Goal: Information Seeking & Learning: Learn about a topic

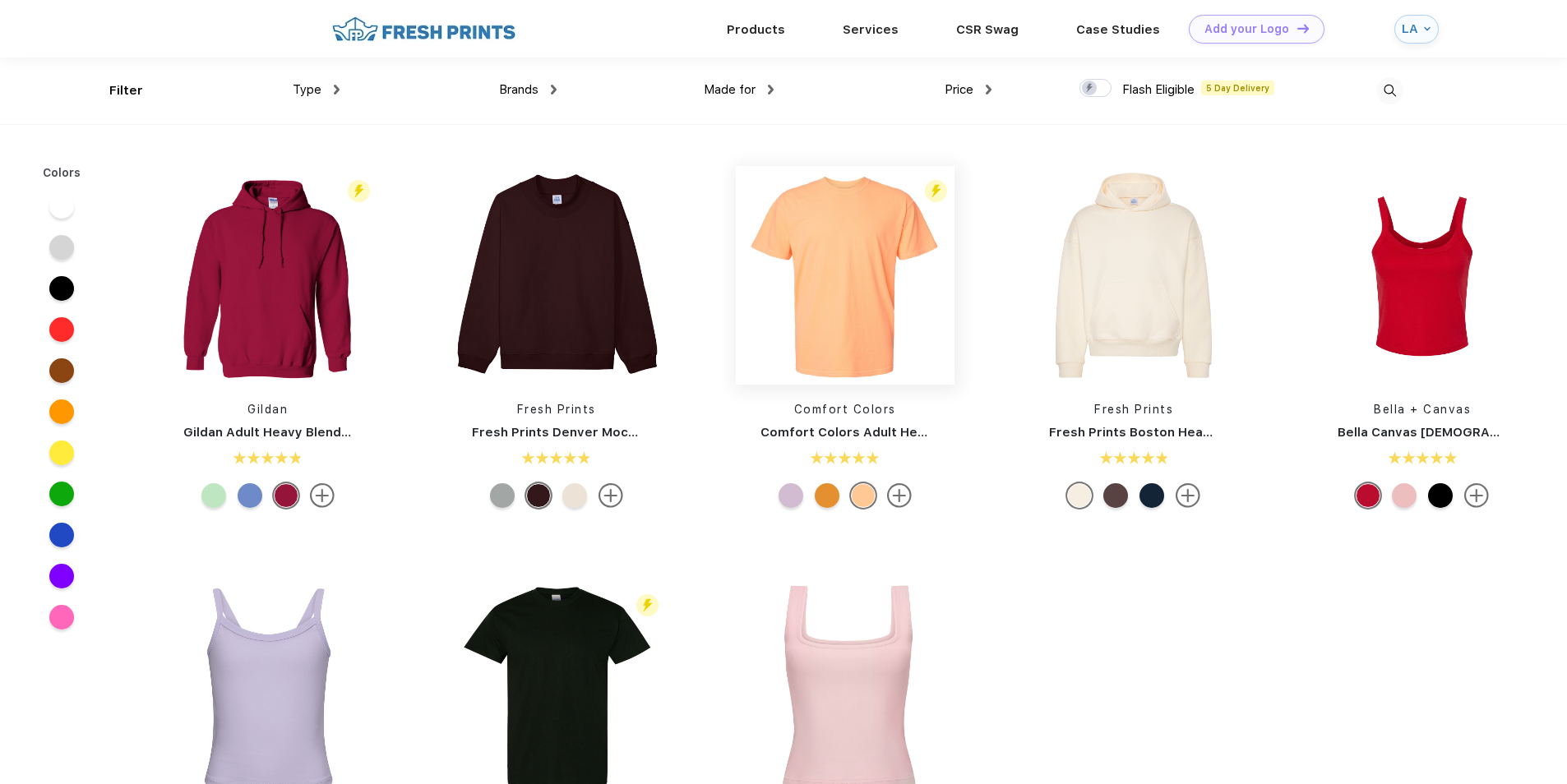
scroll to position [1, 0]
click at [1388, 84] on img at bounding box center [1390, 90] width 27 height 27
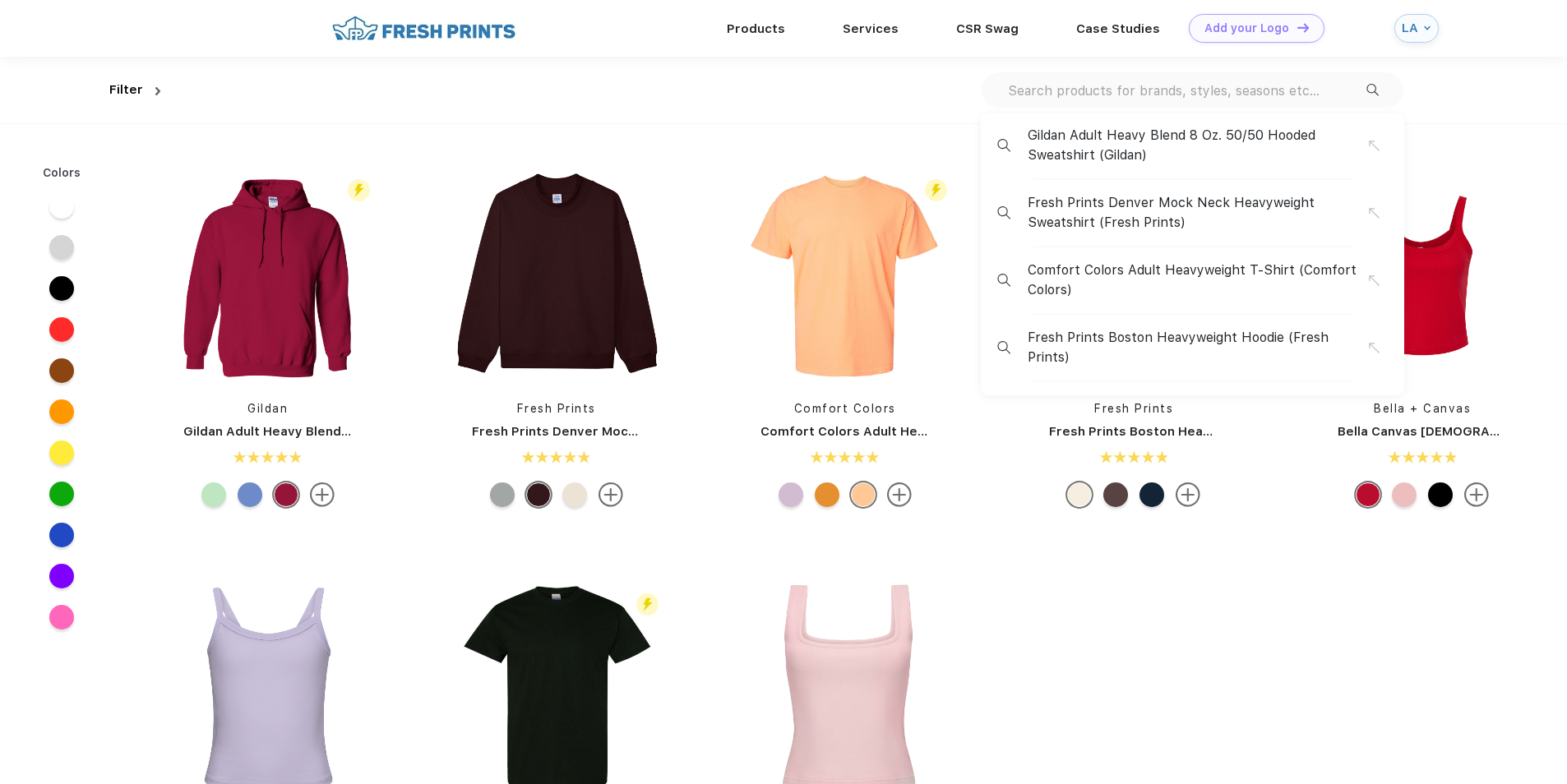
click at [1155, 95] on input "text" at bounding box center [1186, 91] width 360 height 18
paste input "Next Level Cotton Tee"
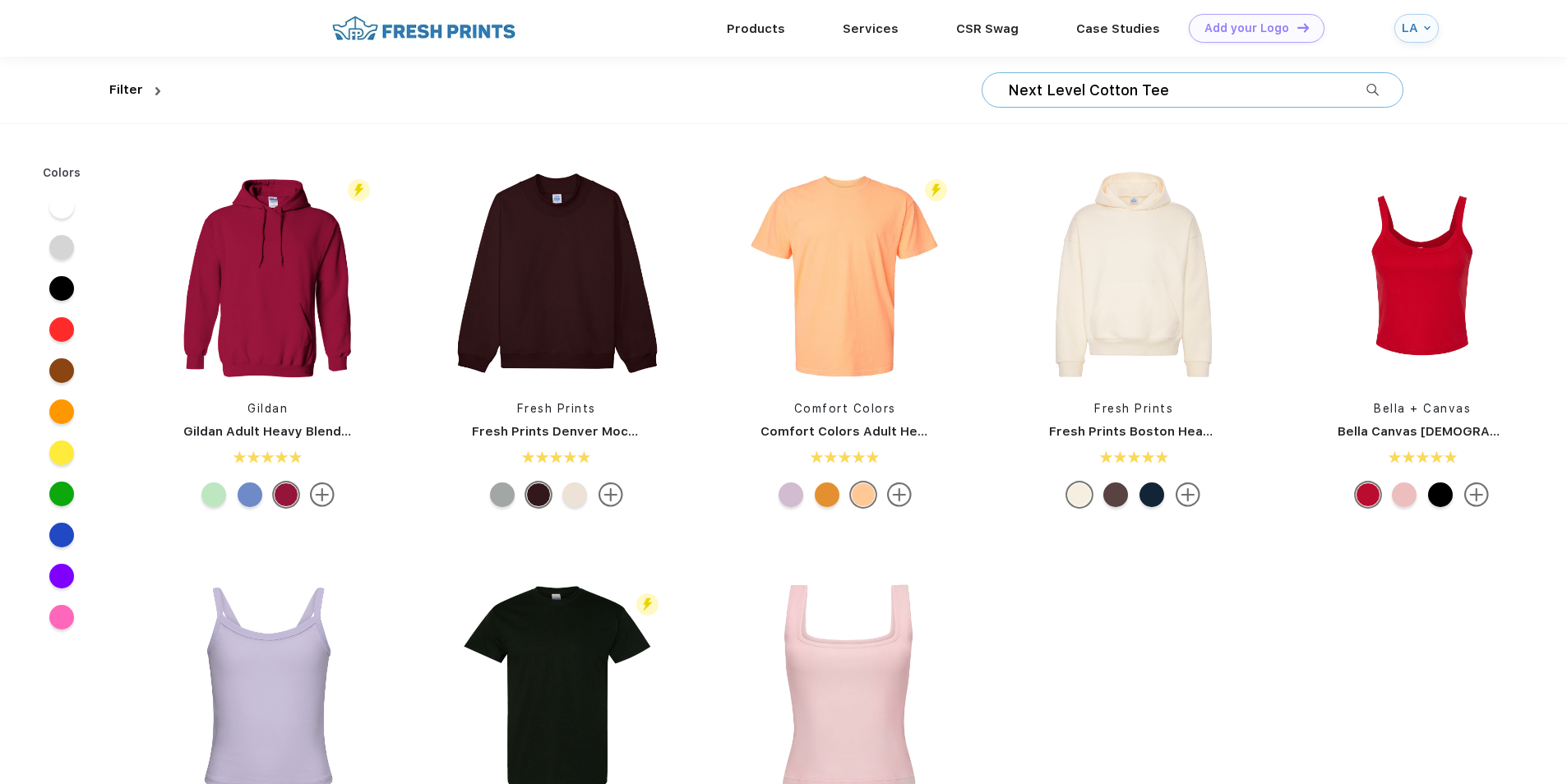
type input "Next Level Cotton Tee"
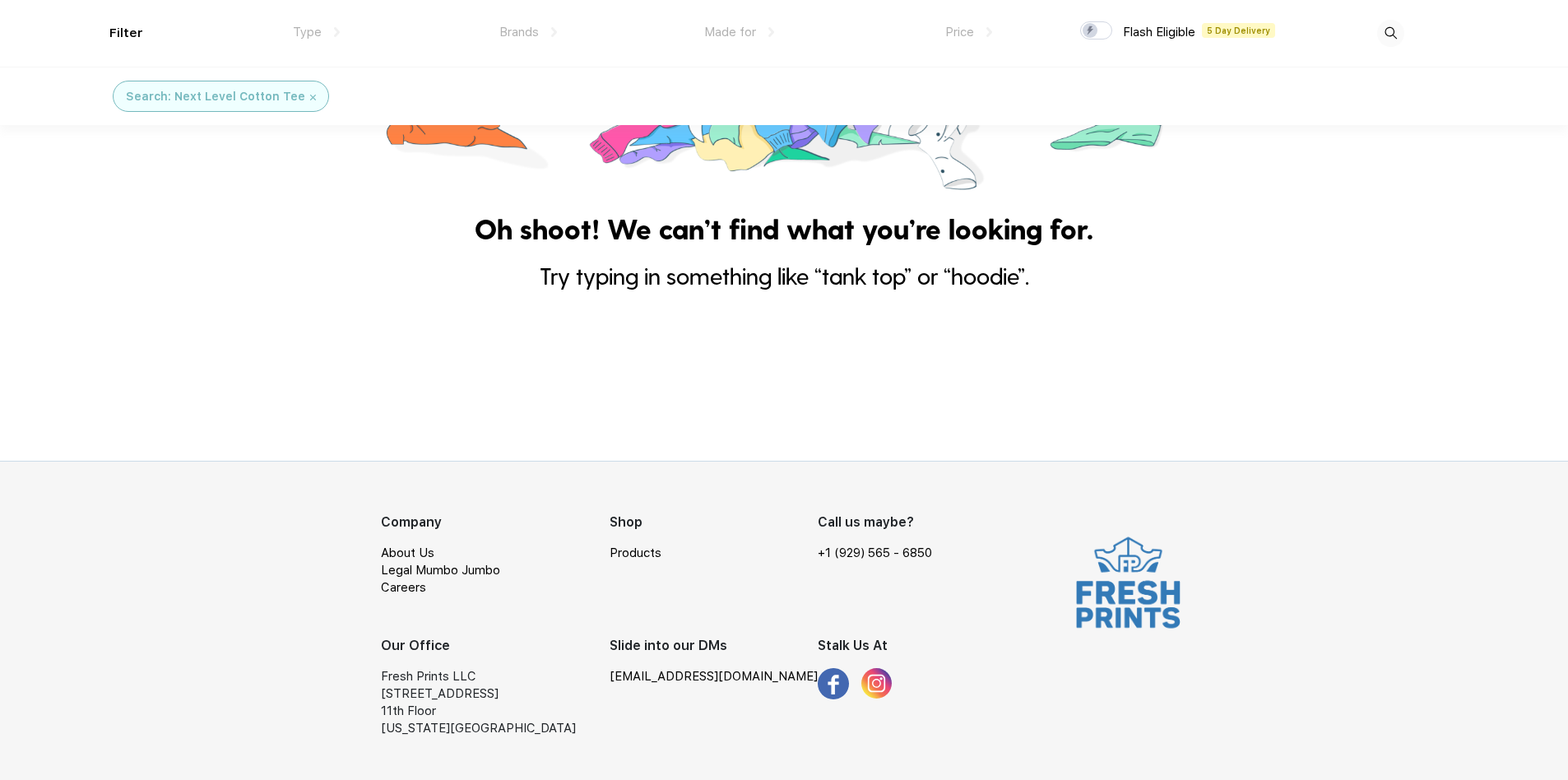
scroll to position [365, 0]
click at [311, 97] on img at bounding box center [313, 97] width 5 height 5
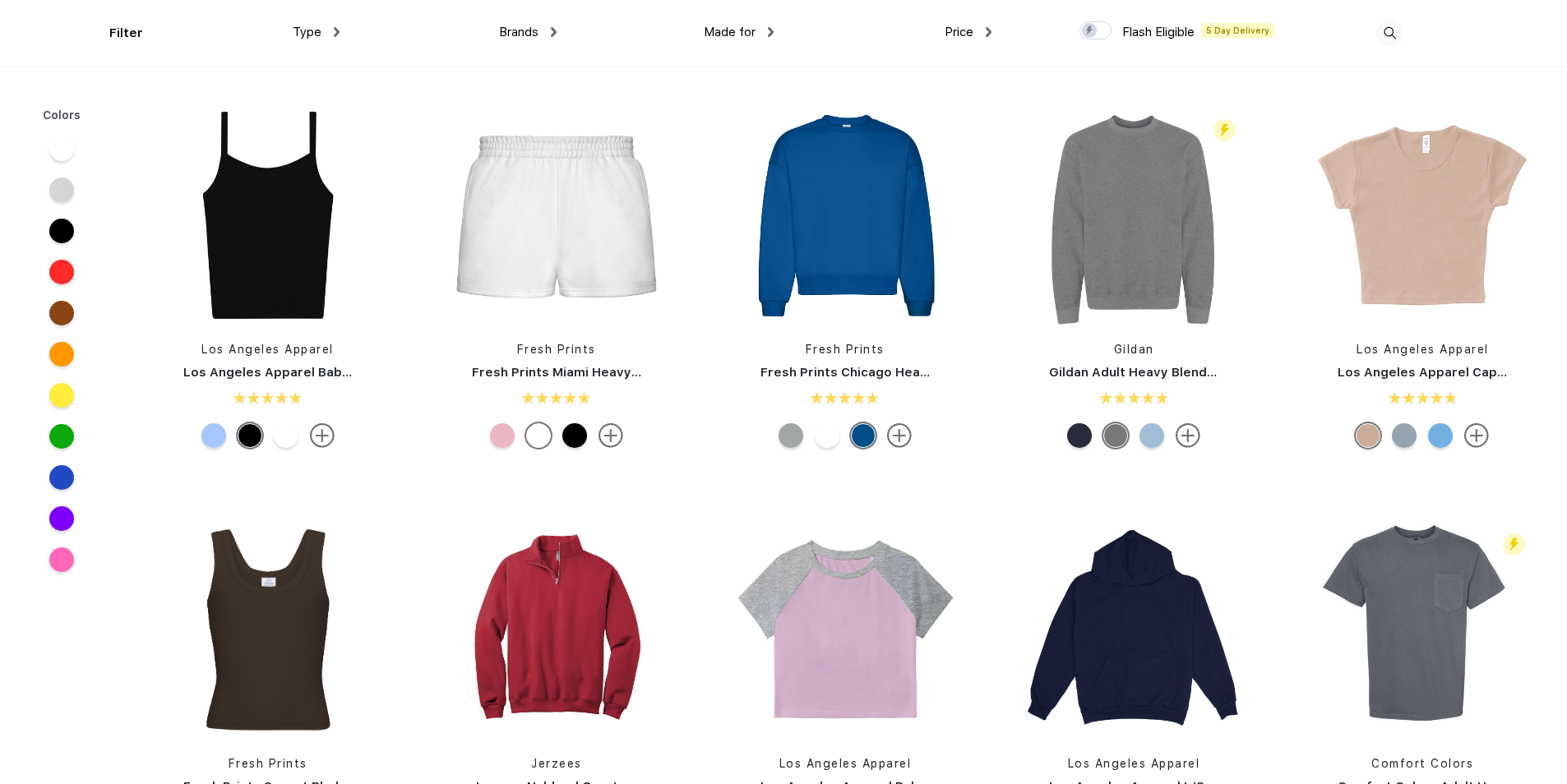
scroll to position [822, 0]
click at [896, 358] on div "Fresh Prints Fresh Prints Chicago Heavyweight Crewneck" at bounding box center [845, 280] width 244 height 349
click at [870, 379] on div "Fresh Prints Chicago Heavyweight Crewneck" at bounding box center [845, 371] width 244 height 19
click at [865, 370] on link "Fresh Prints Chicago Heavyweight Crewneck" at bounding box center [902, 371] width 283 height 14
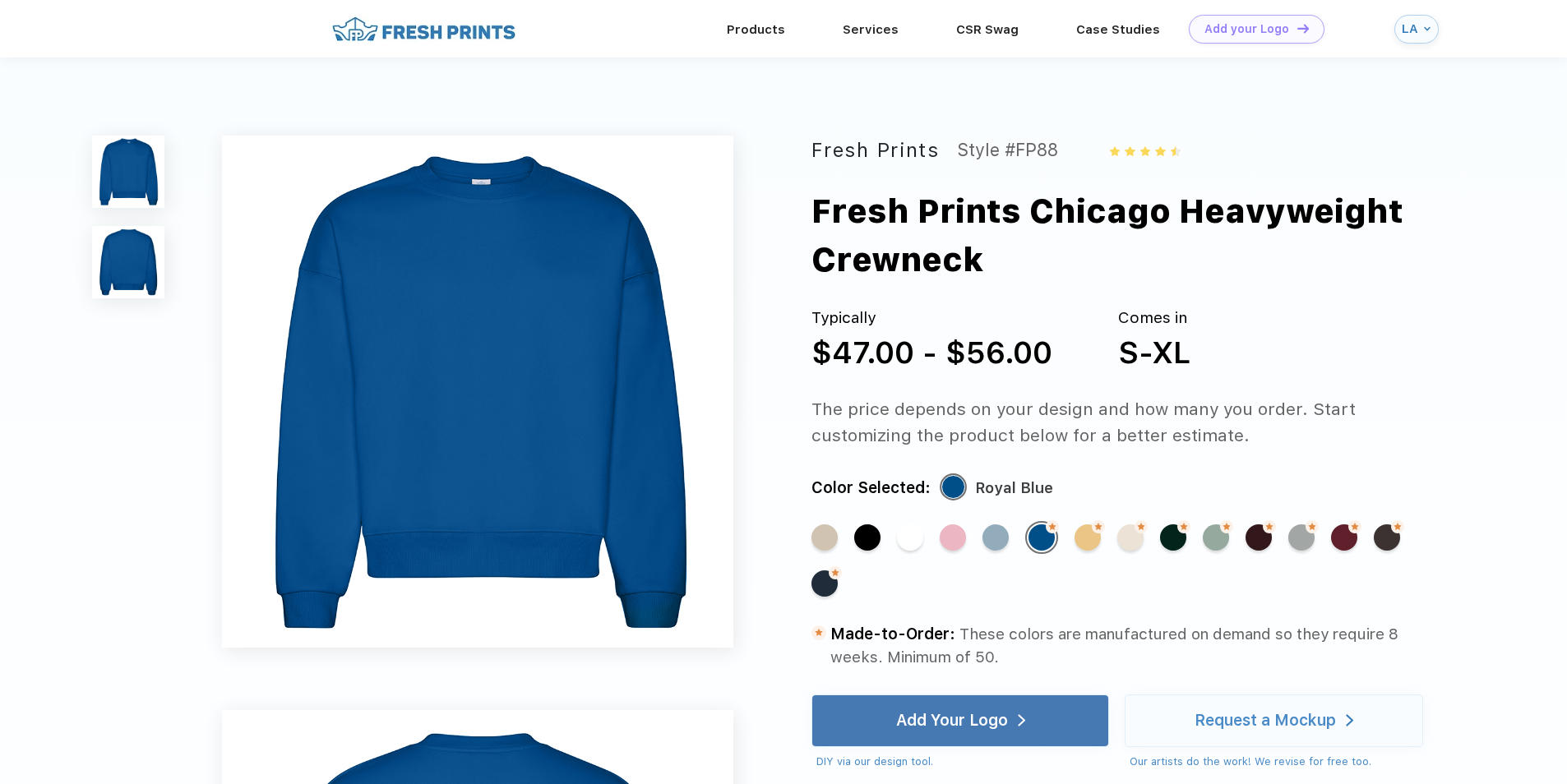
click at [16, 0] on div "Products Services Printing Fulfillment CSR Swag BIPOC-Owned Brands Women-Owned …" at bounding box center [784, 29] width 1567 height 58
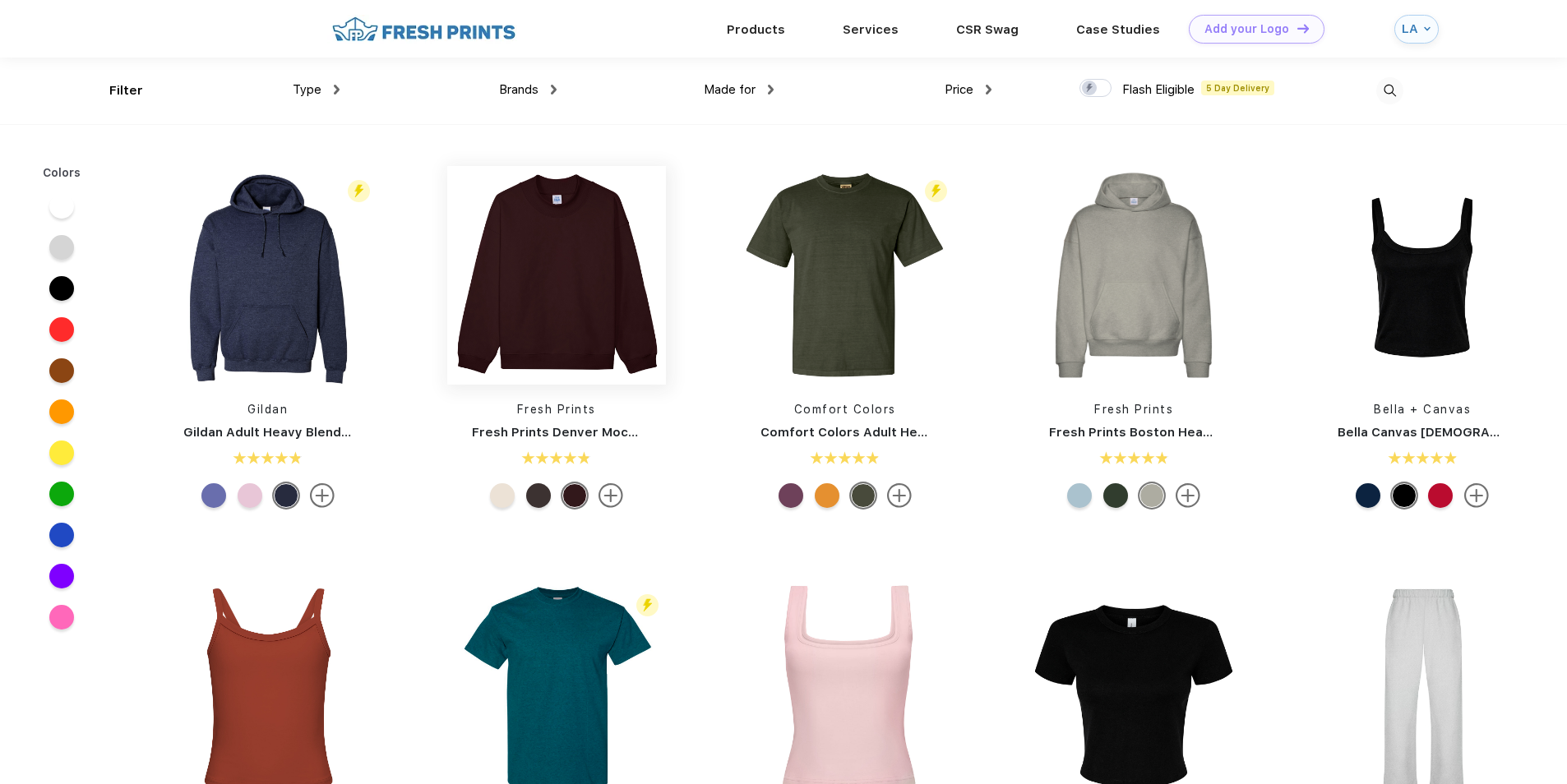
click at [558, 311] on img at bounding box center [556, 275] width 219 height 218
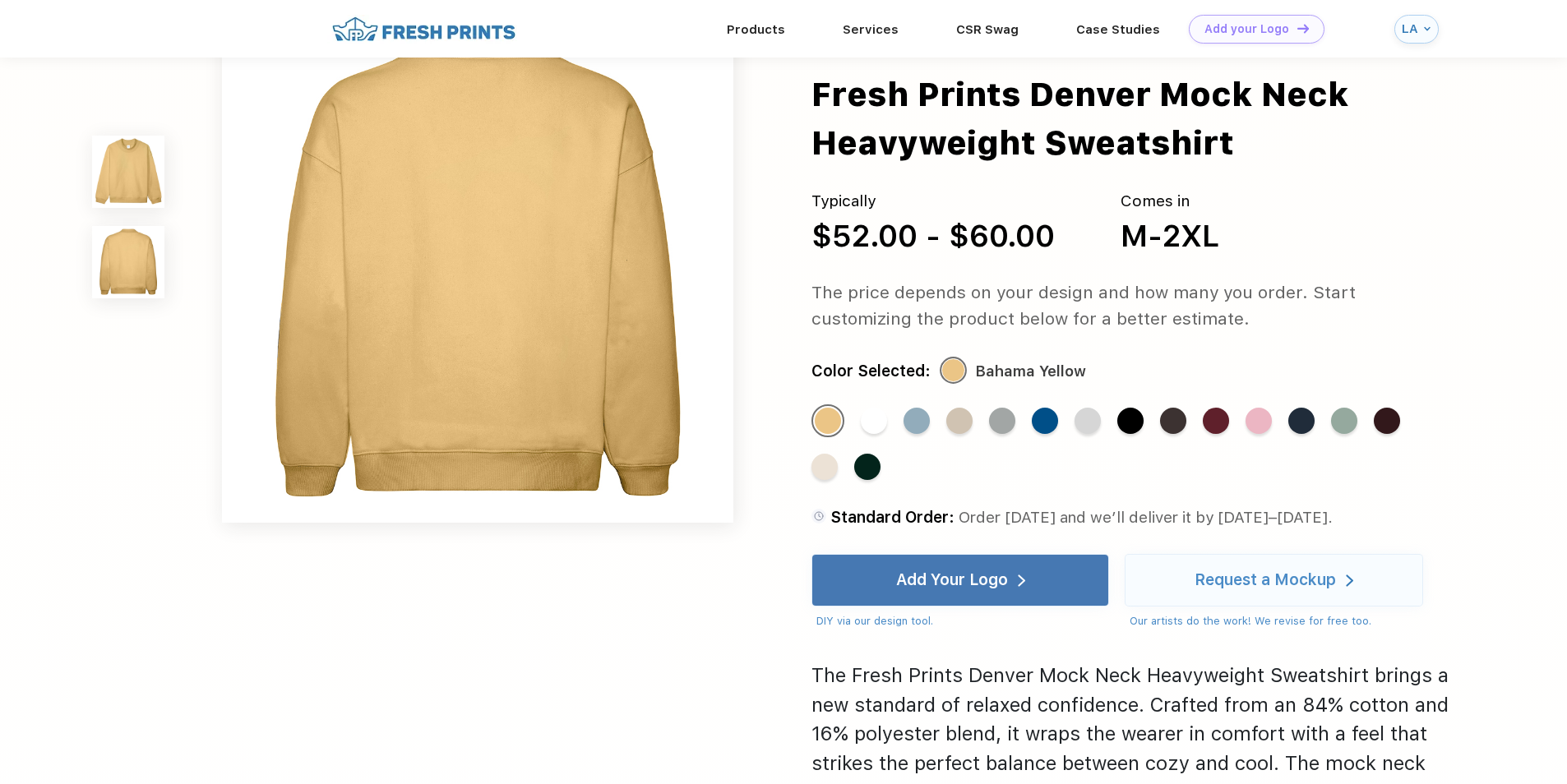
scroll to position [657, 0]
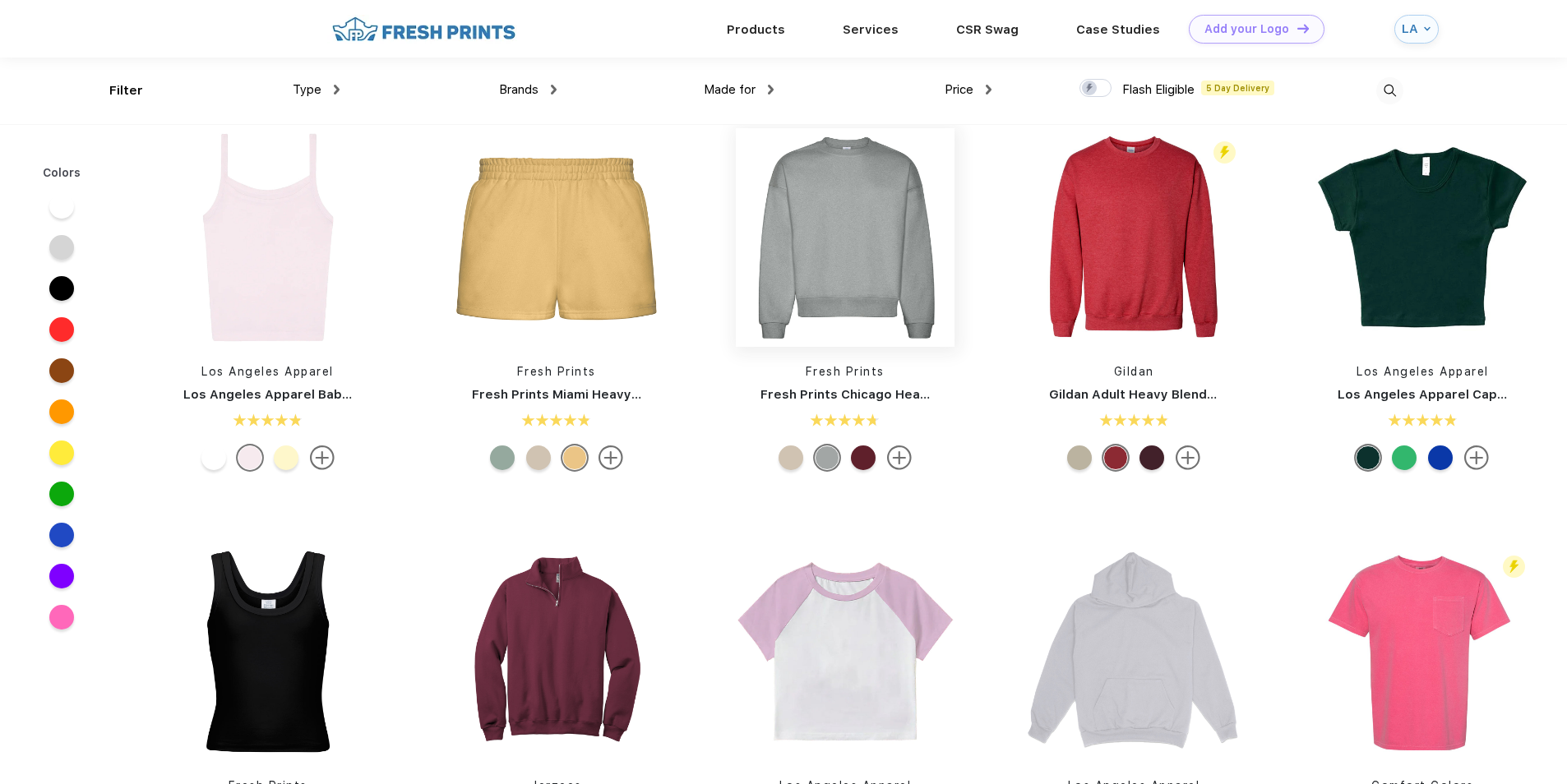
scroll to position [741, 0]
click at [1125, 287] on img at bounding box center [1133, 238] width 219 height 218
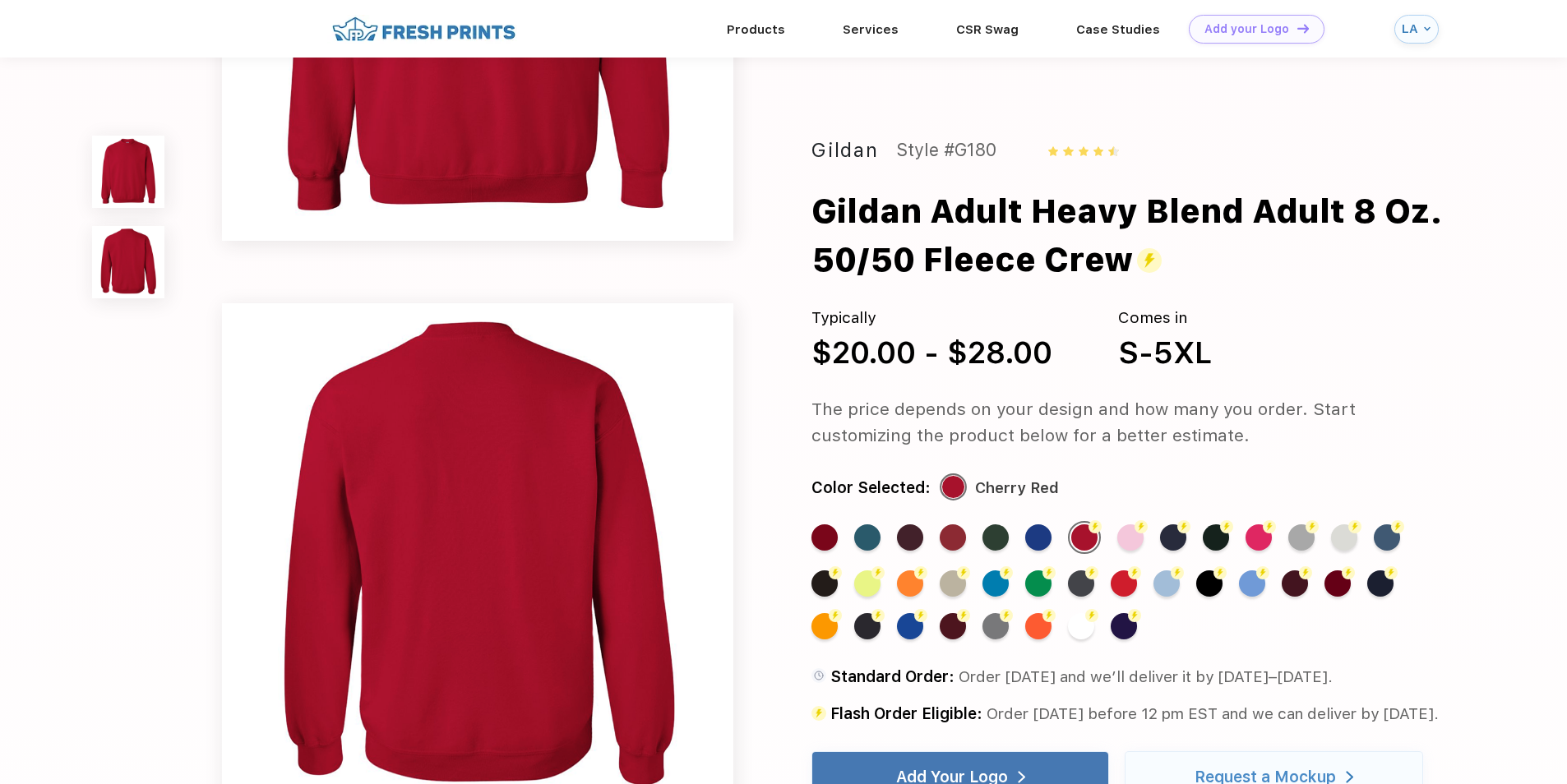
scroll to position [411, 0]
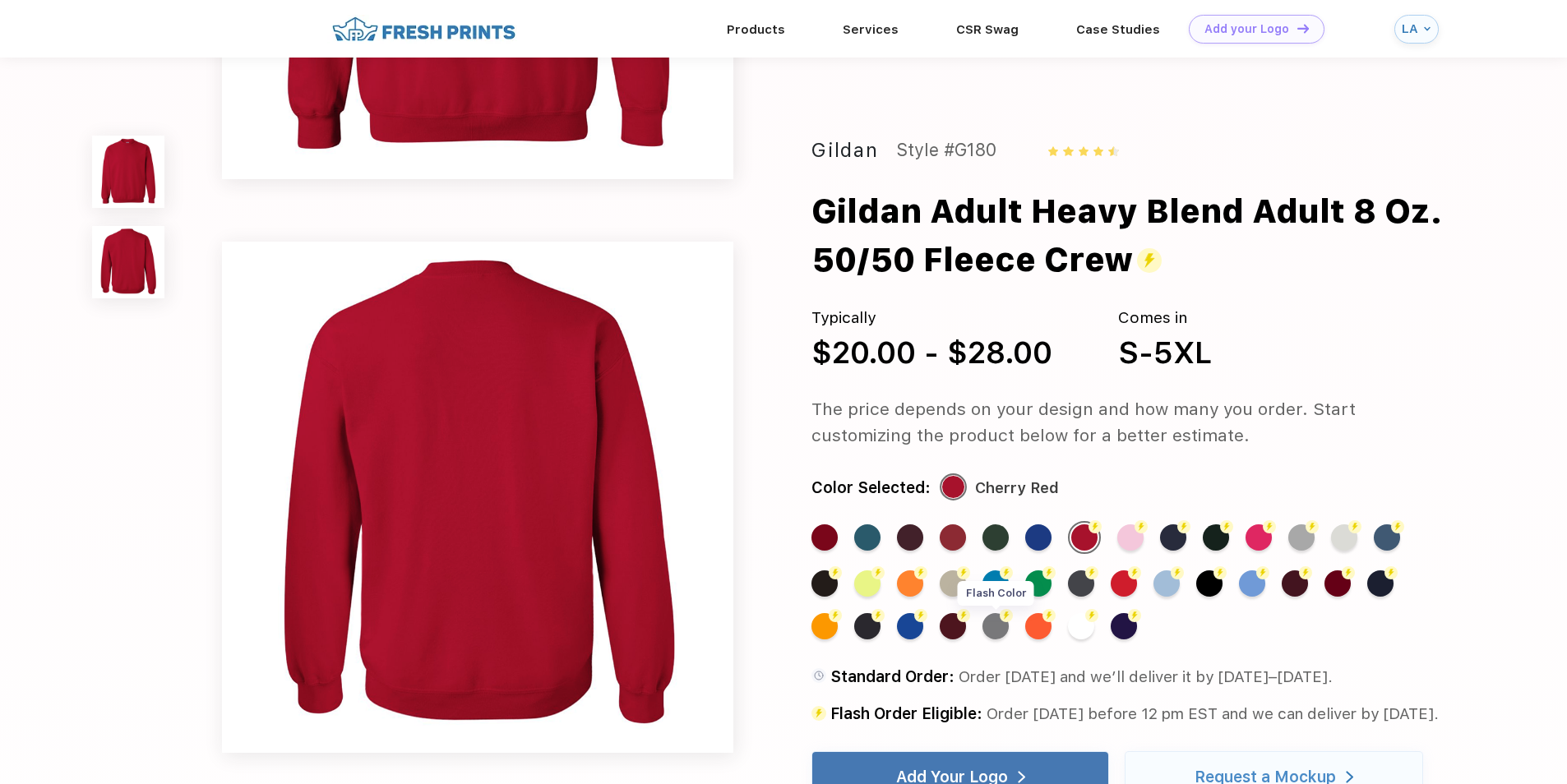
click at [996, 631] on div "Flash Color" at bounding box center [995, 626] width 26 height 26
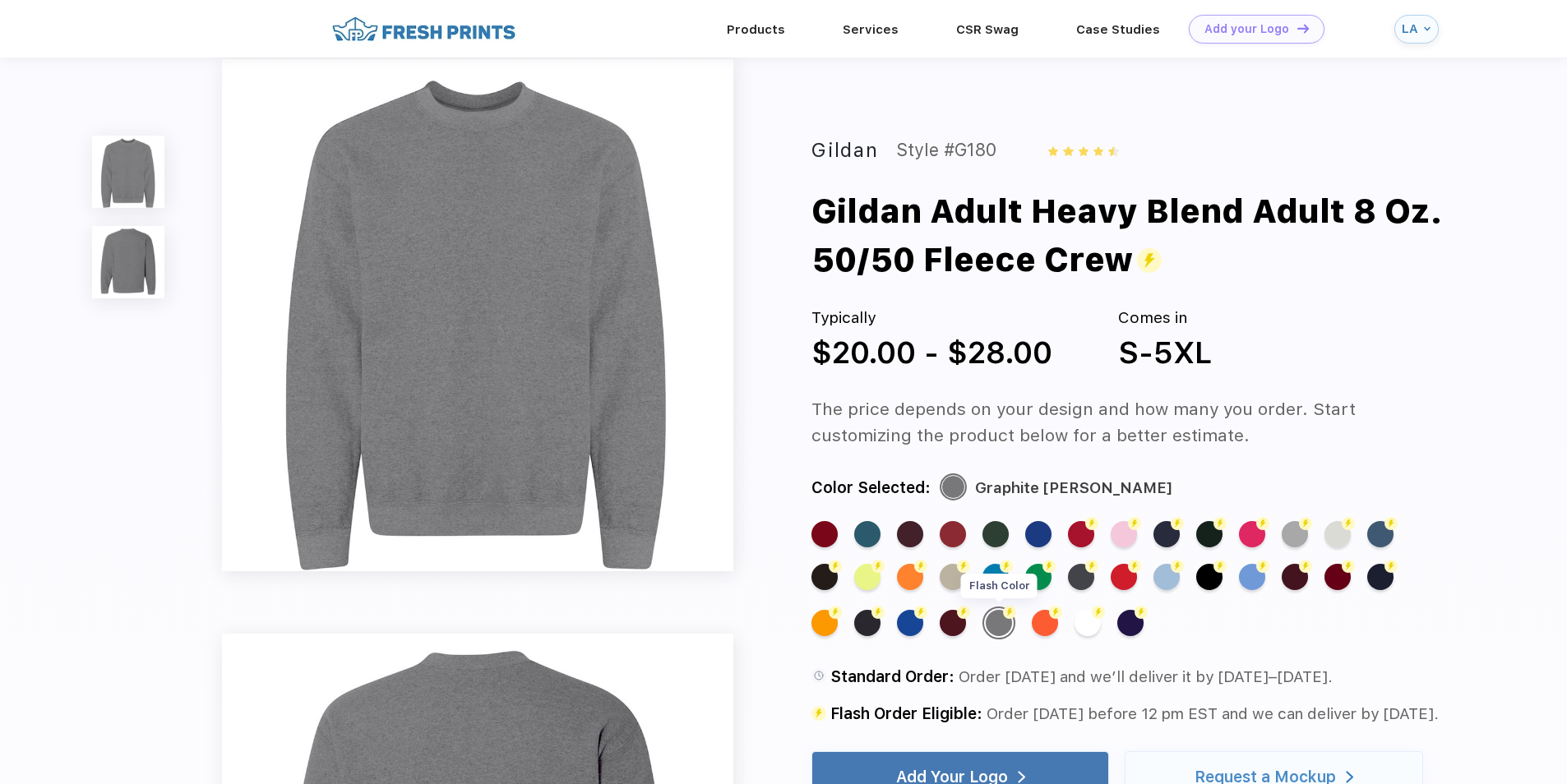
scroll to position [0, 0]
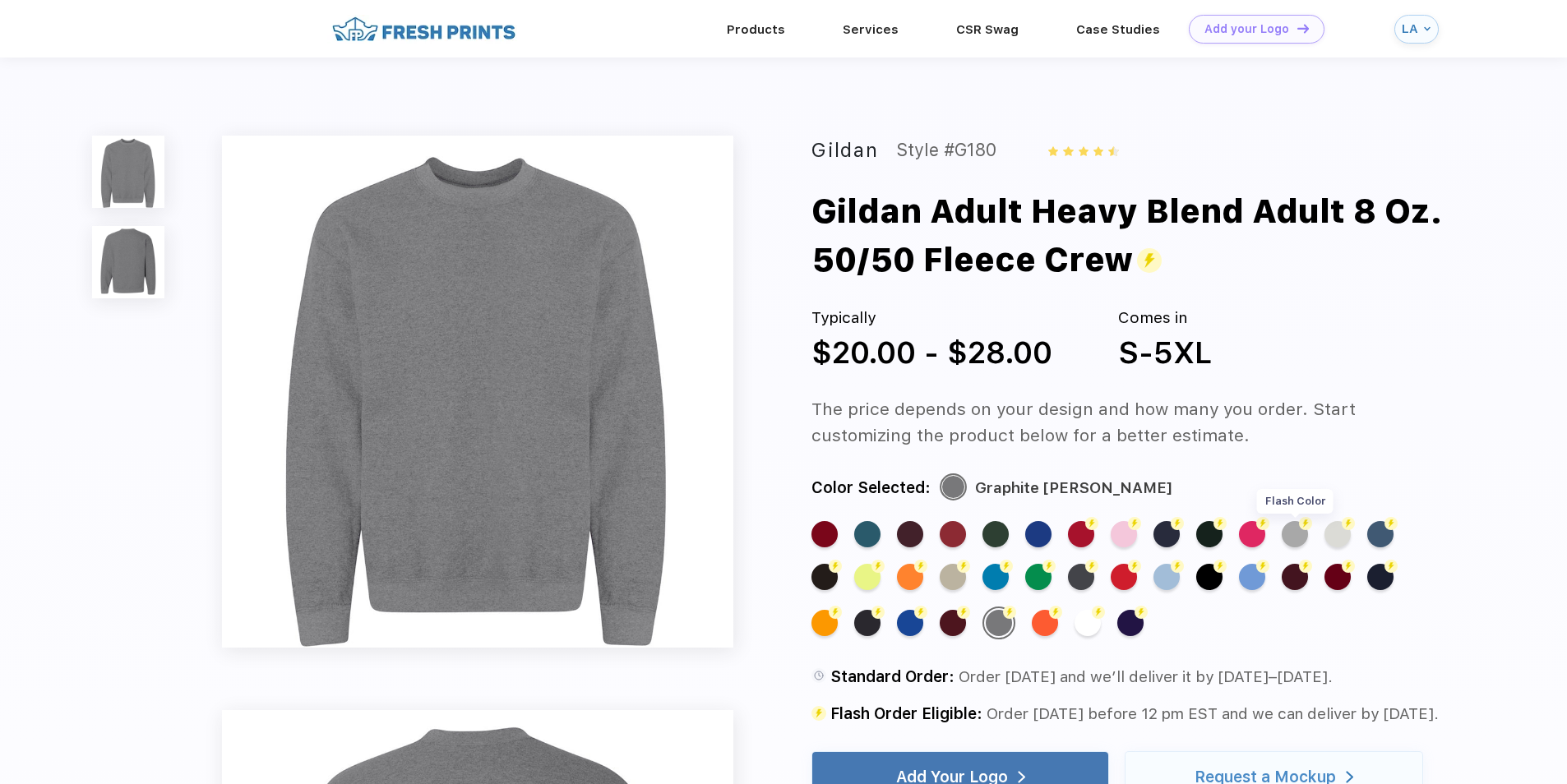
click at [1298, 536] on div "Flash Color" at bounding box center [1294, 534] width 26 height 26
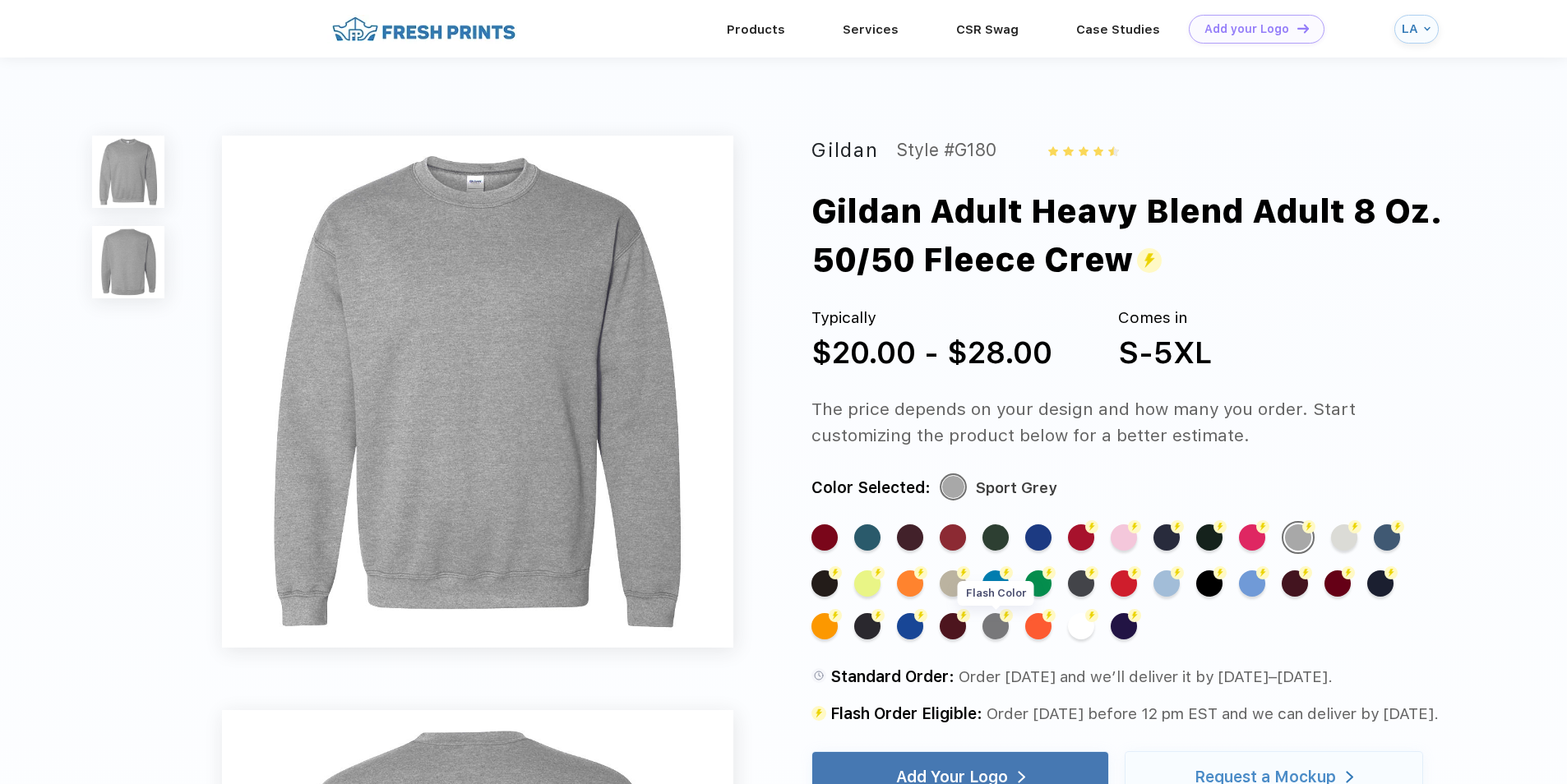
click at [994, 619] on div "Flash Color" at bounding box center [995, 626] width 26 height 26
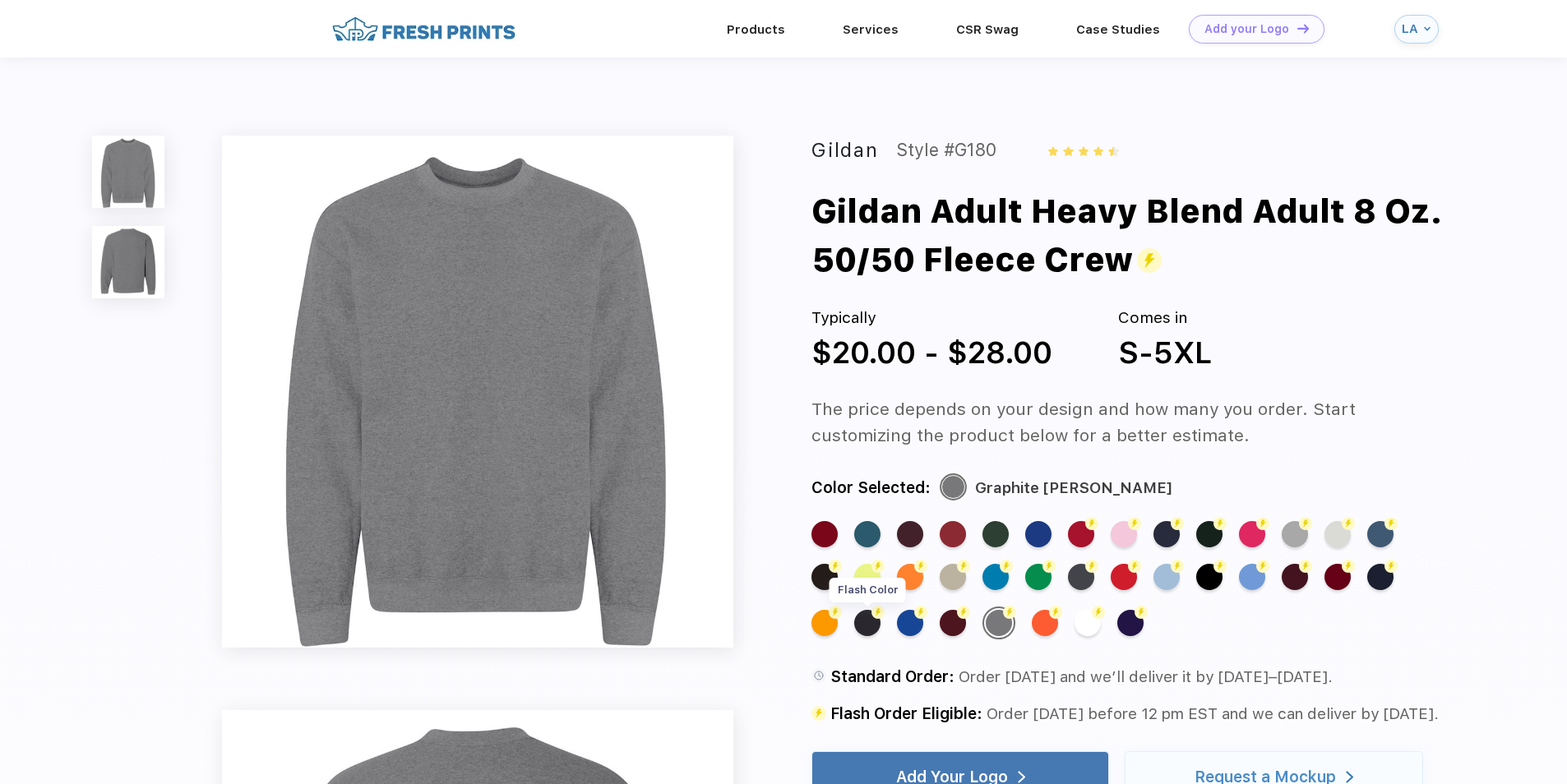
click at [875, 628] on div "Flash Color" at bounding box center [867, 622] width 26 height 26
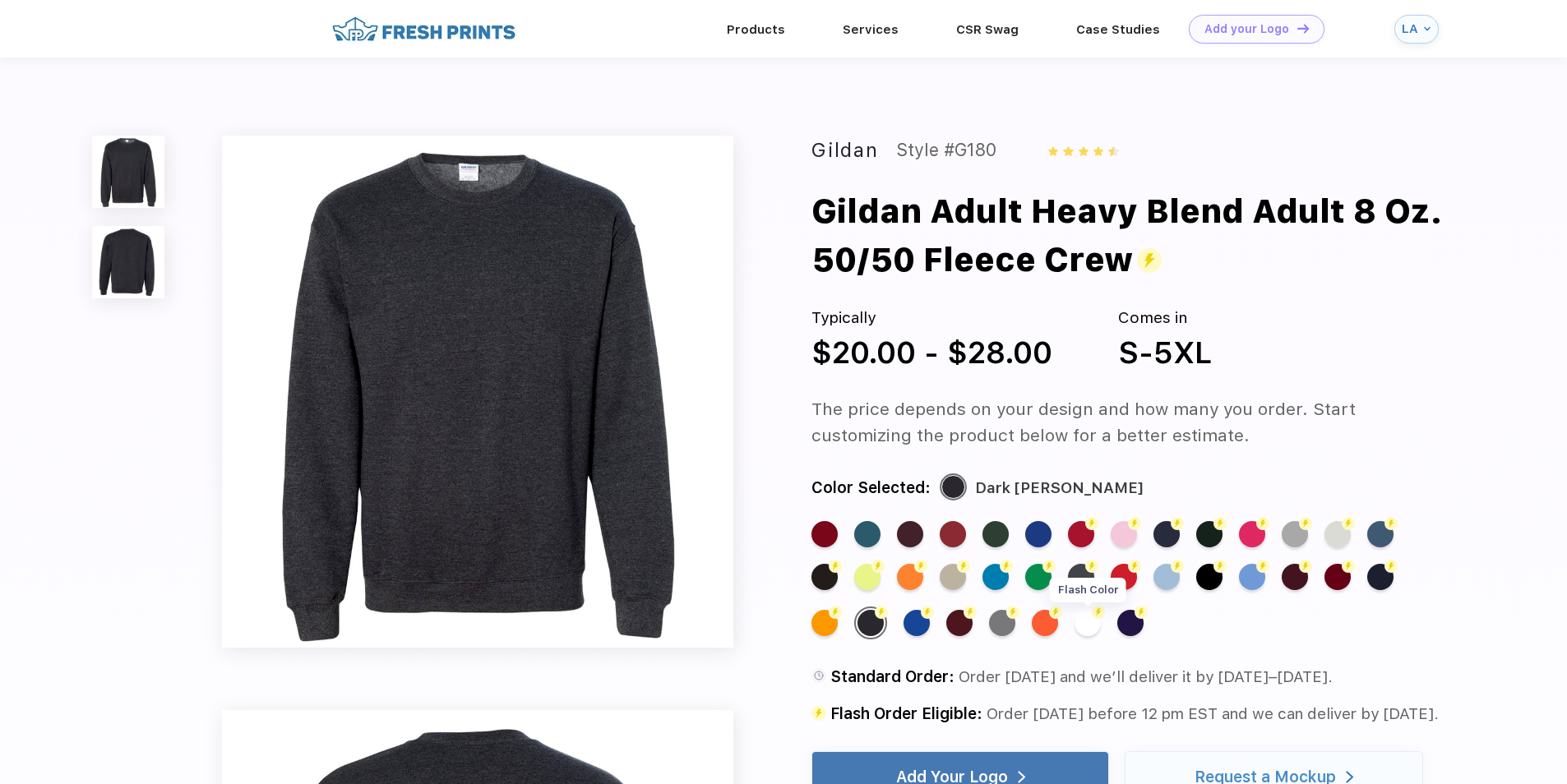
click at [1088, 617] on div "Flash Color" at bounding box center [1088, 622] width 26 height 26
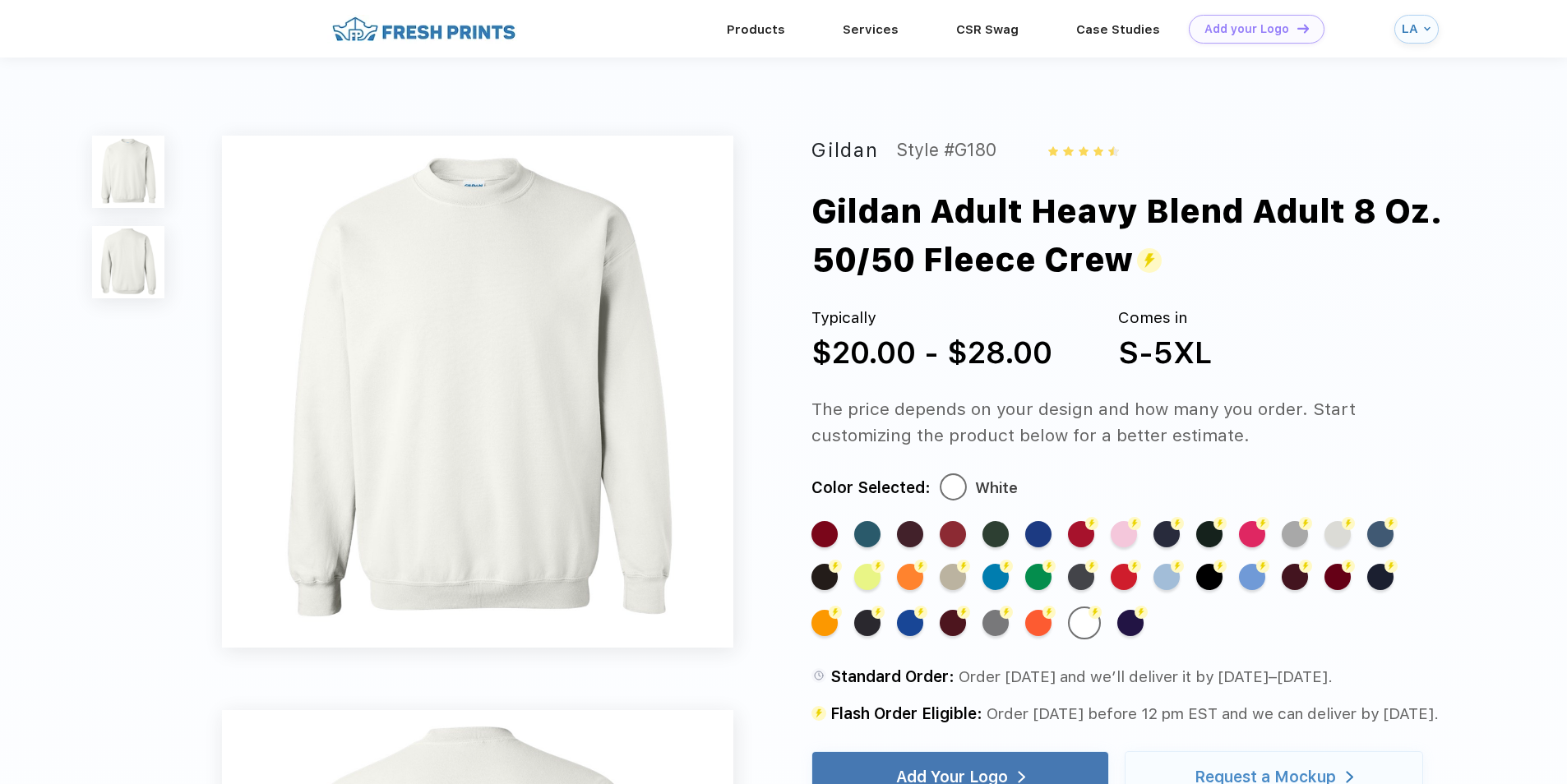
click at [1334, 432] on div "The price depends on your design and how many you order. Start customizing the …" at bounding box center [1133, 423] width 642 height 52
